Goal: Navigation & Orientation: Understand site structure

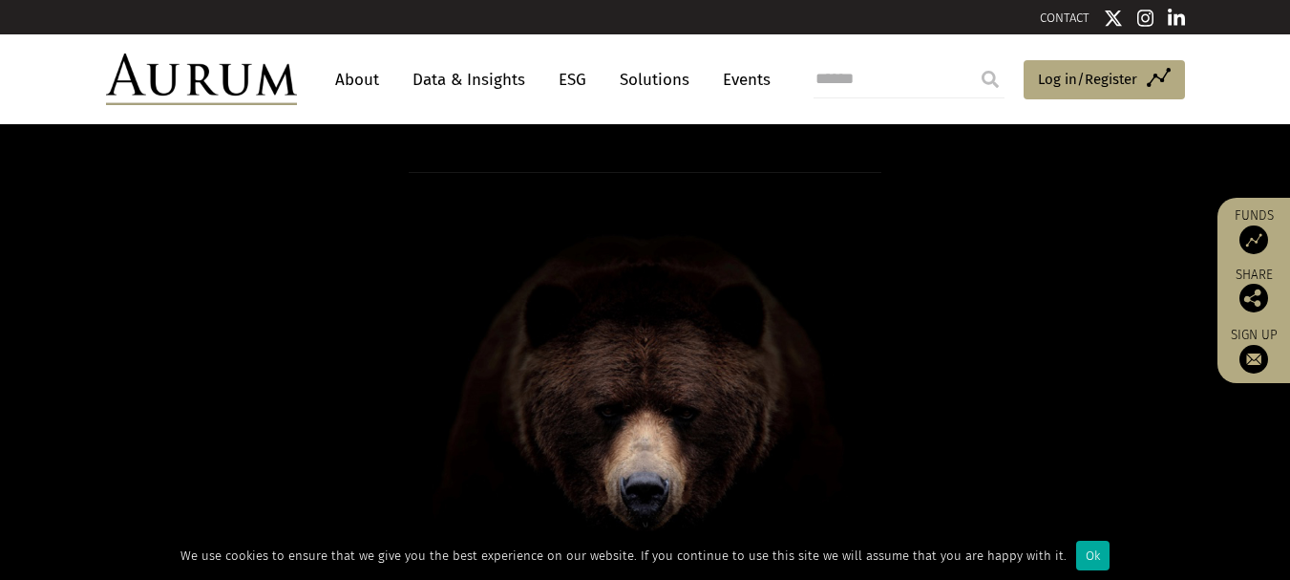
click at [378, 90] on link "About" at bounding box center [357, 79] width 63 height 35
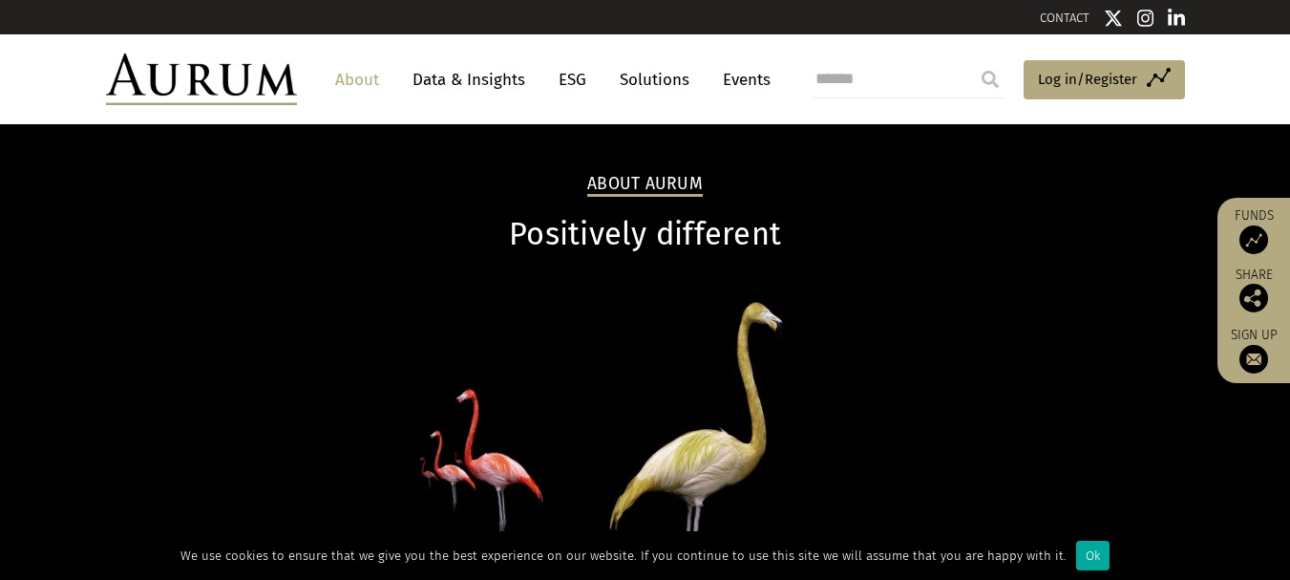
click at [474, 73] on link "Data & Insights" at bounding box center [469, 79] width 132 height 35
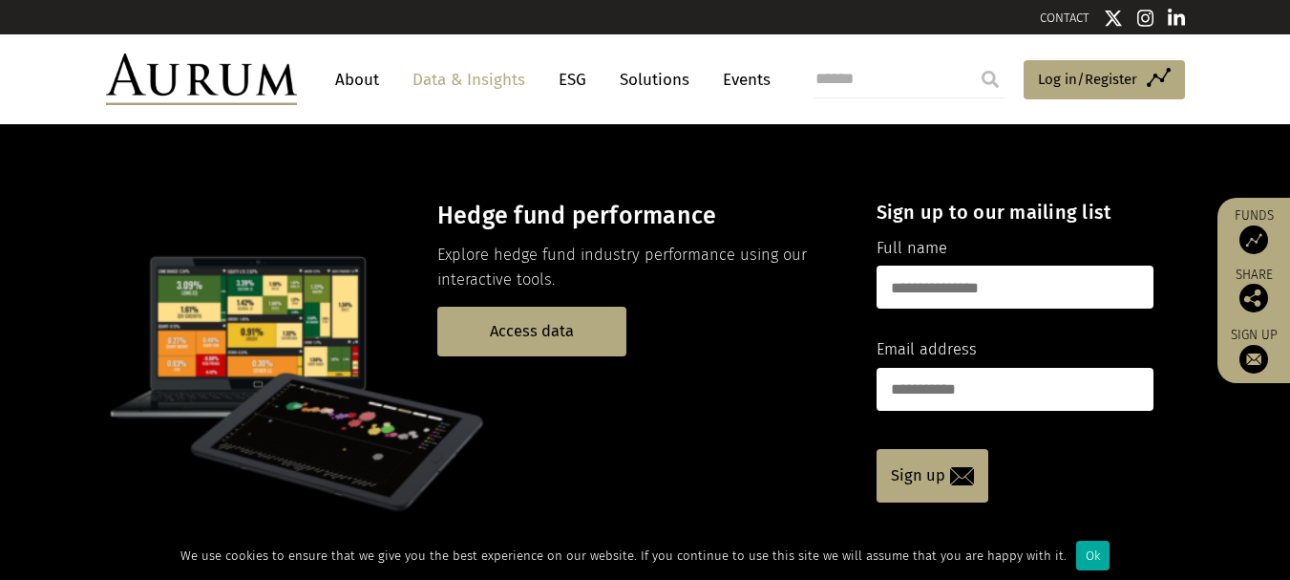
click at [577, 74] on link "ESG" at bounding box center [572, 79] width 47 height 35
